Goal: Information Seeking & Learning: Learn about a topic

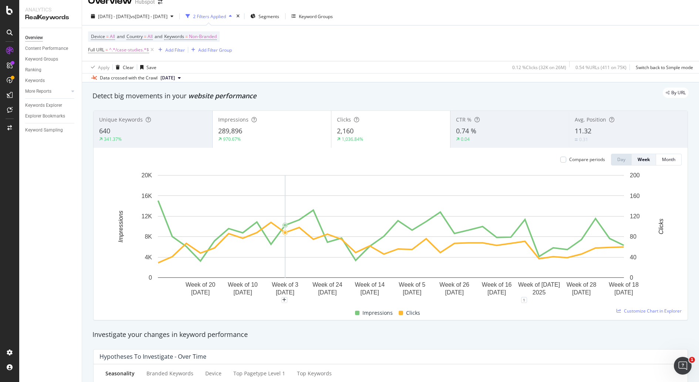
scroll to position [10, 0]
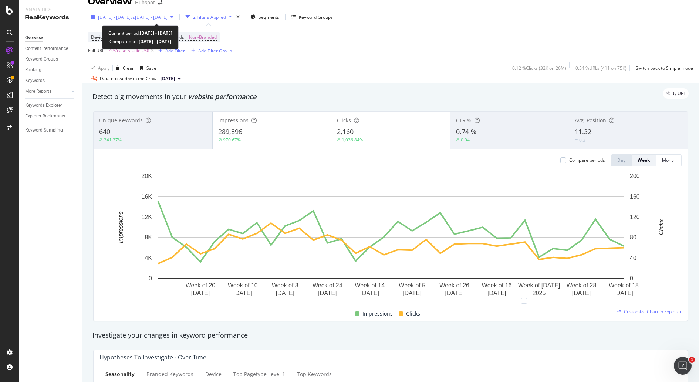
click at [130, 18] on span "2025 Jan. 1st - 2025 Aug. 22nd" at bounding box center [114, 17] width 33 height 6
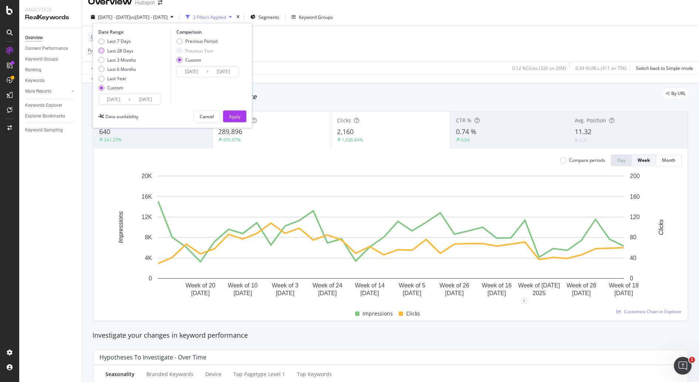
click at [126, 51] on div "Last 28 Days" at bounding box center [120, 51] width 26 height 6
type input "2025/08/30"
type input "2025/09/26"
click at [234, 115] on div "Apply" at bounding box center [234, 116] width 11 height 6
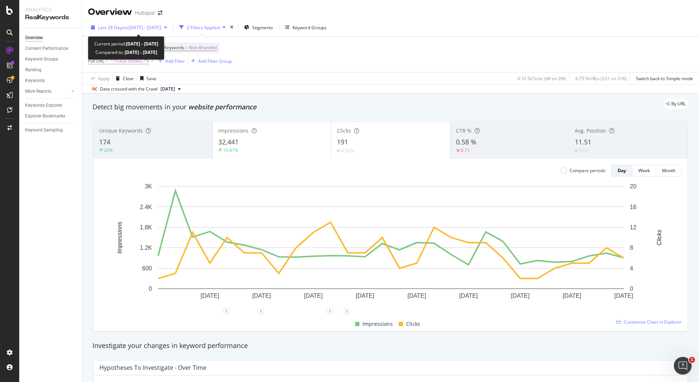
click at [161, 30] on span "vs 2025 Jun. 28th - Jul. 25th" at bounding box center [142, 27] width 37 height 6
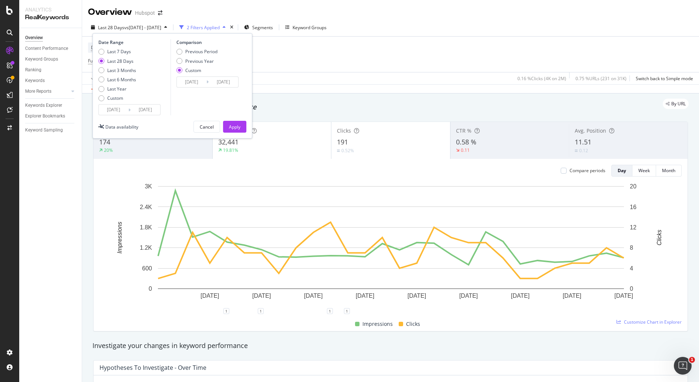
click at [208, 55] on div "Previous Period Previous Year Custom" at bounding box center [196, 62] width 41 height 28
click at [209, 54] on div "Previous Period" at bounding box center [201, 51] width 32 height 6
type input "2025/08/02"
type input "2025/08/29"
click at [209, 54] on div "Previous Period" at bounding box center [201, 51] width 32 height 6
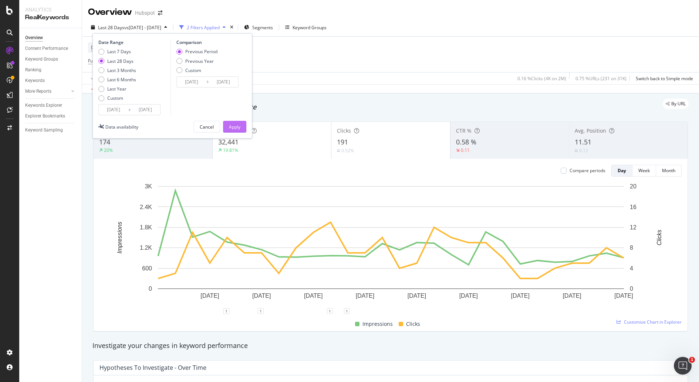
click at [241, 129] on button "Apply" at bounding box center [234, 127] width 23 height 12
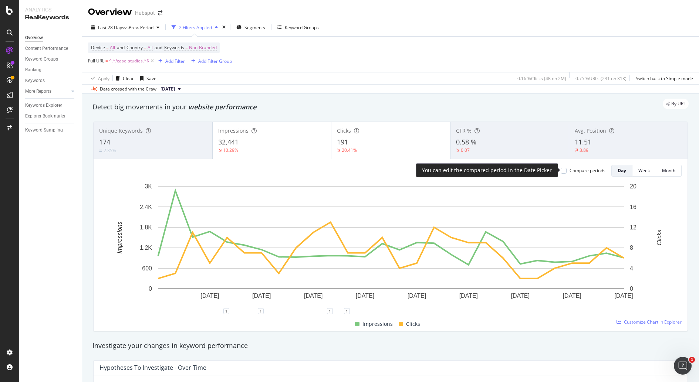
click at [593, 170] on div "Compare periods" at bounding box center [587, 170] width 36 height 6
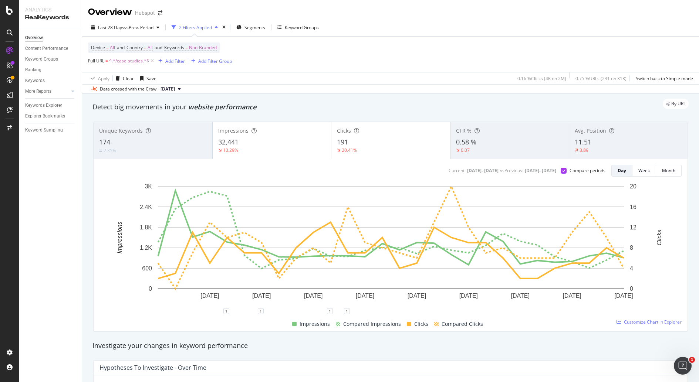
click at [271, 130] on div "Impressions" at bounding box center [272, 130] width 108 height 7
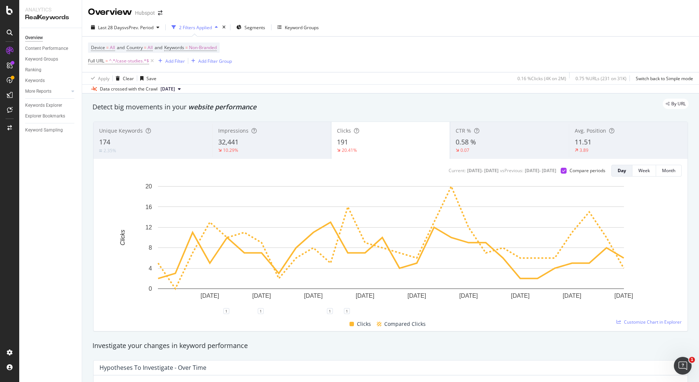
click at [612, 145] on div "11.51" at bounding box center [627, 142] width 107 height 10
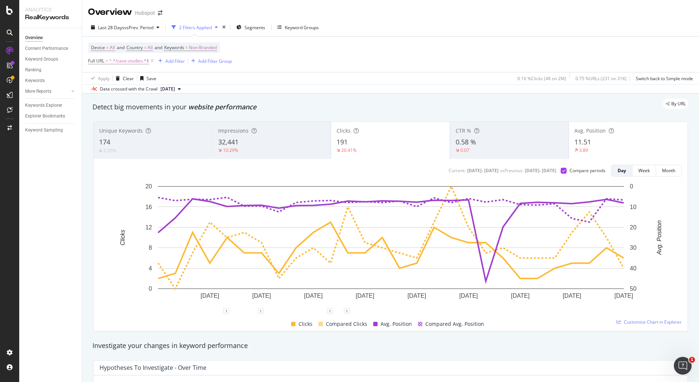
click at [612, 145] on div "11.51" at bounding box center [628, 142] width 108 height 10
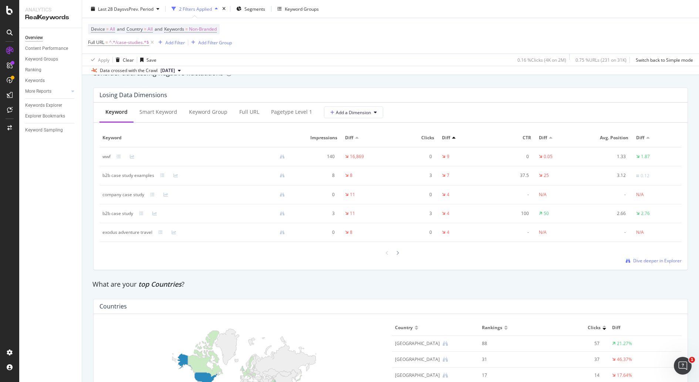
scroll to position [902, 0]
